Goal: Find specific page/section: Find specific page/section

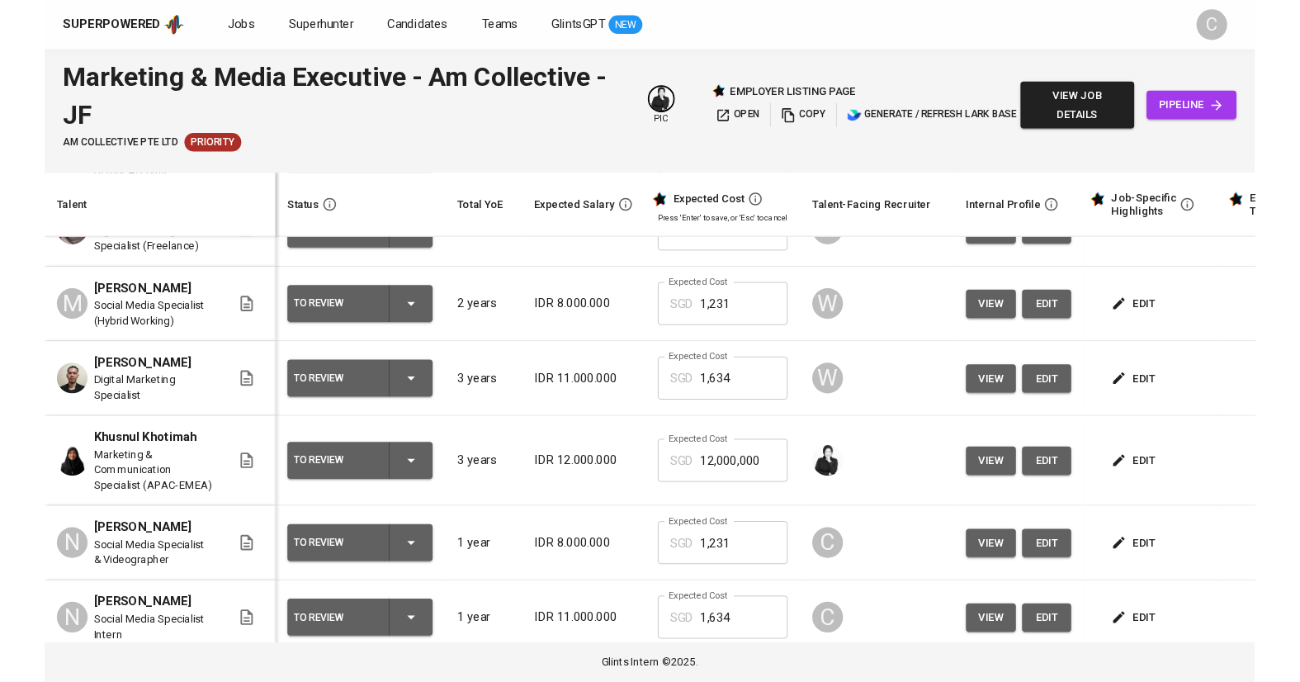
scroll to position [162, 0]
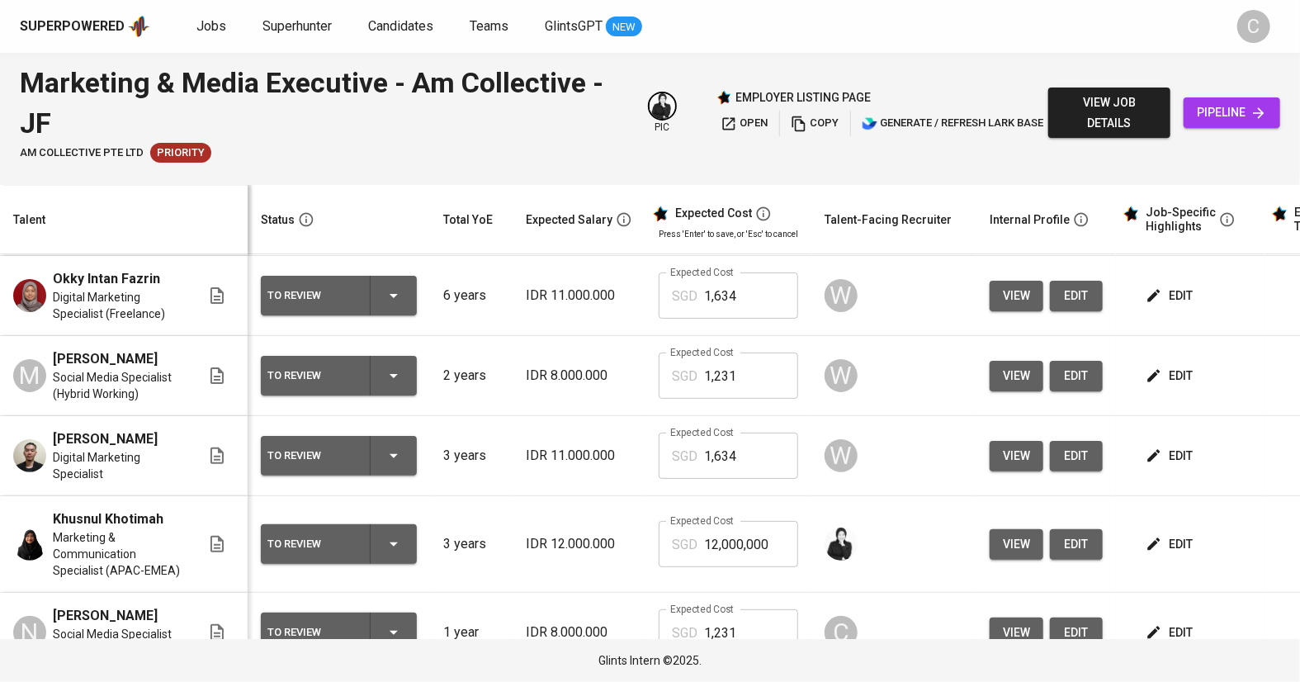
click at [391, 137] on div "Marketing & Media Executive - Am Collective - JF" at bounding box center [324, 103] width 608 height 80
click at [411, 135] on div "Marketing & Media Executive - Am Collective - JF" at bounding box center [324, 103] width 608 height 80
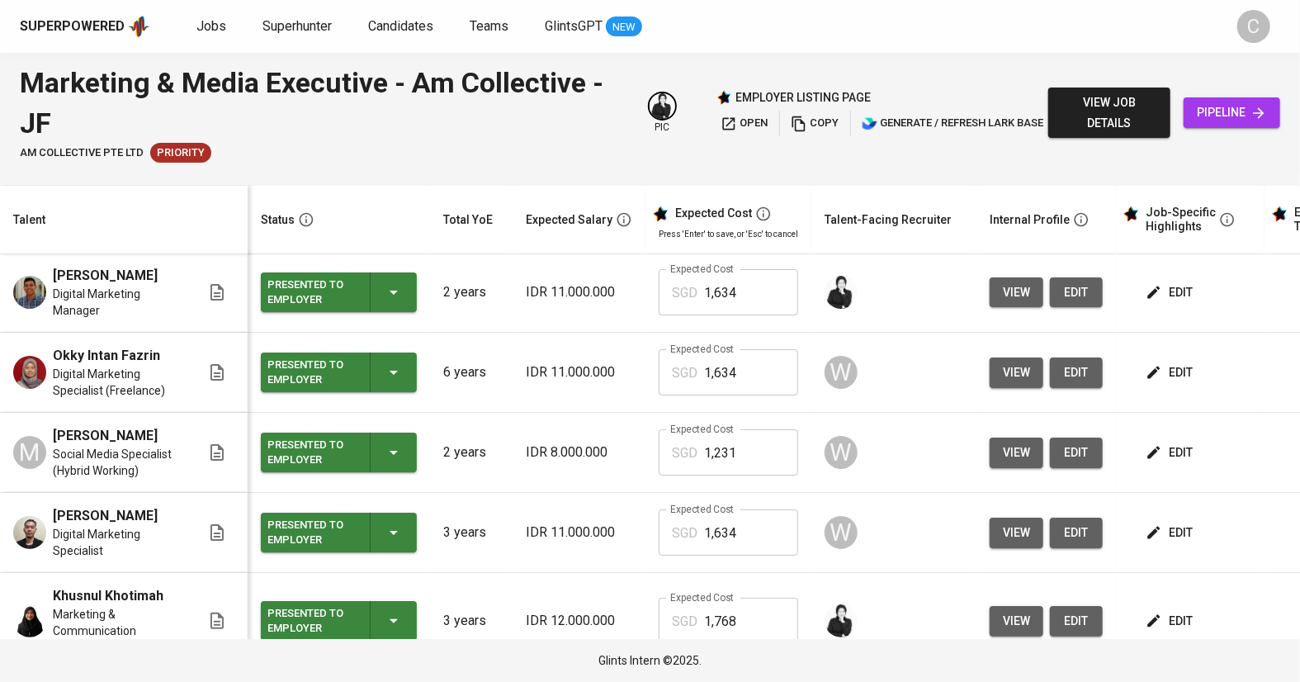
scroll to position [1, 0]
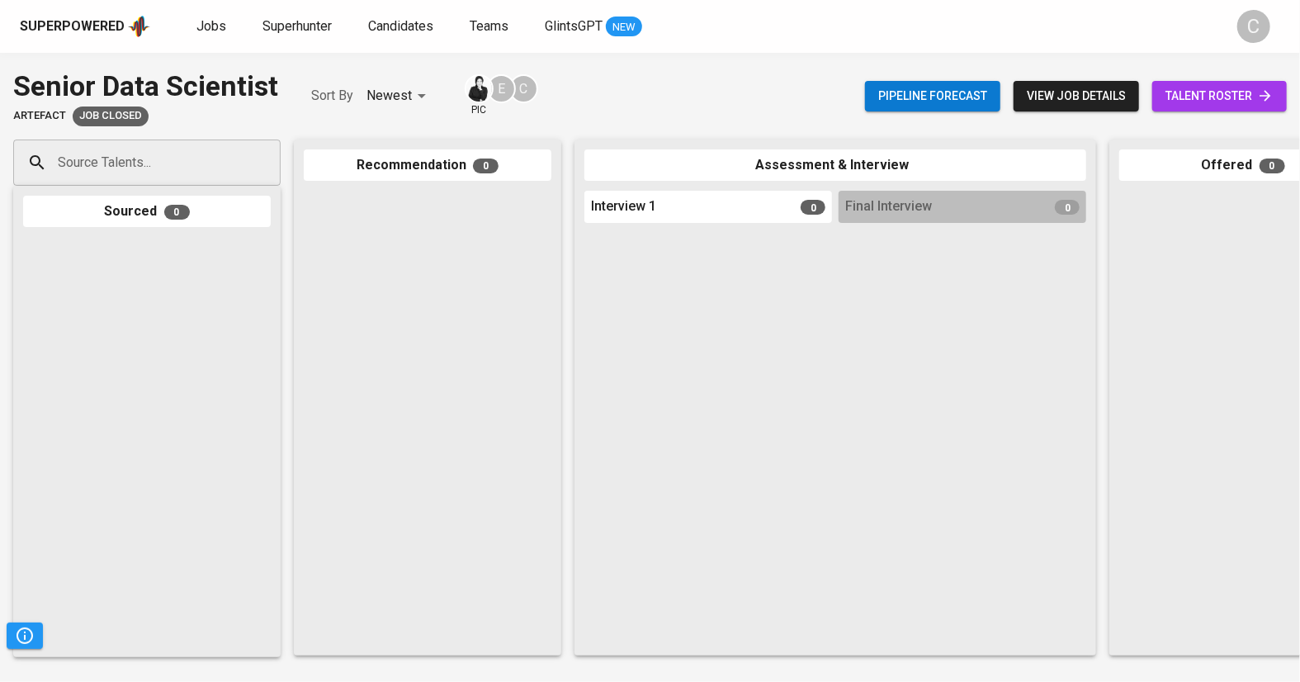
click at [1193, 99] on span "talent roster" at bounding box center [1220, 96] width 108 height 21
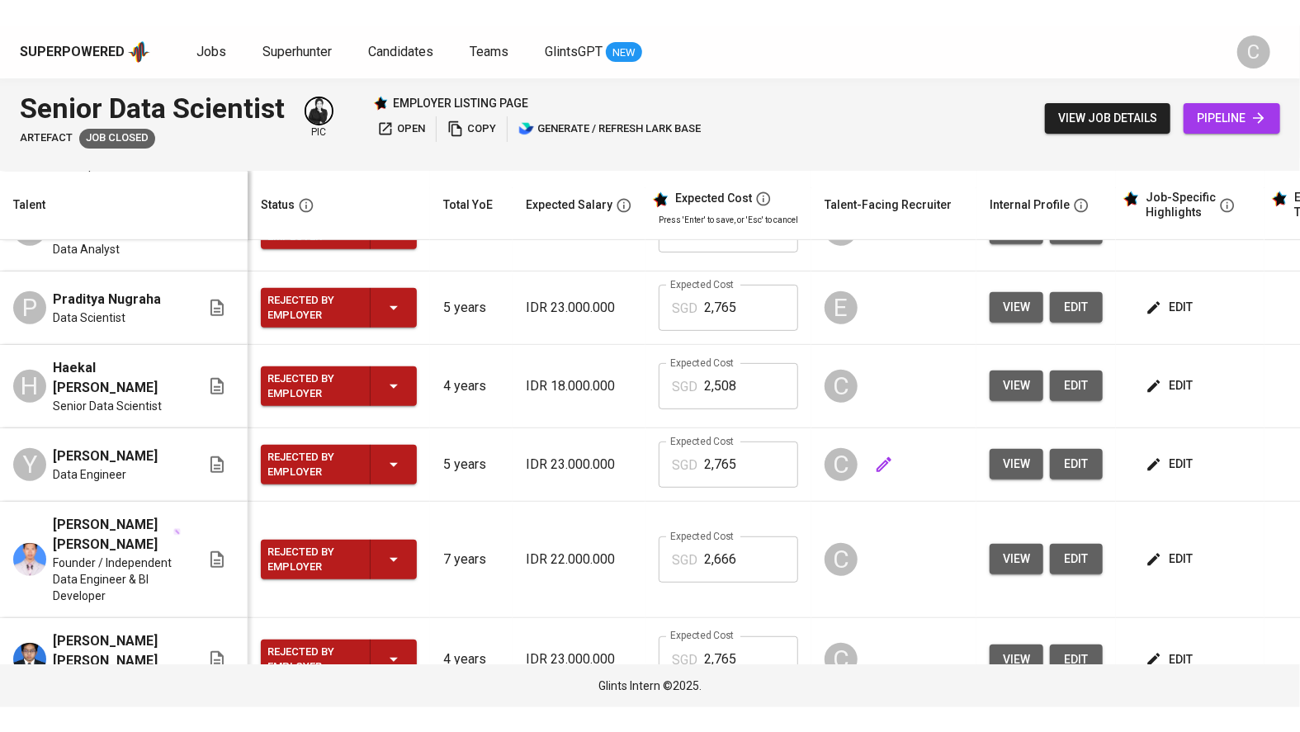
scroll to position [373, 0]
